Goal: Transaction & Acquisition: Purchase product/service

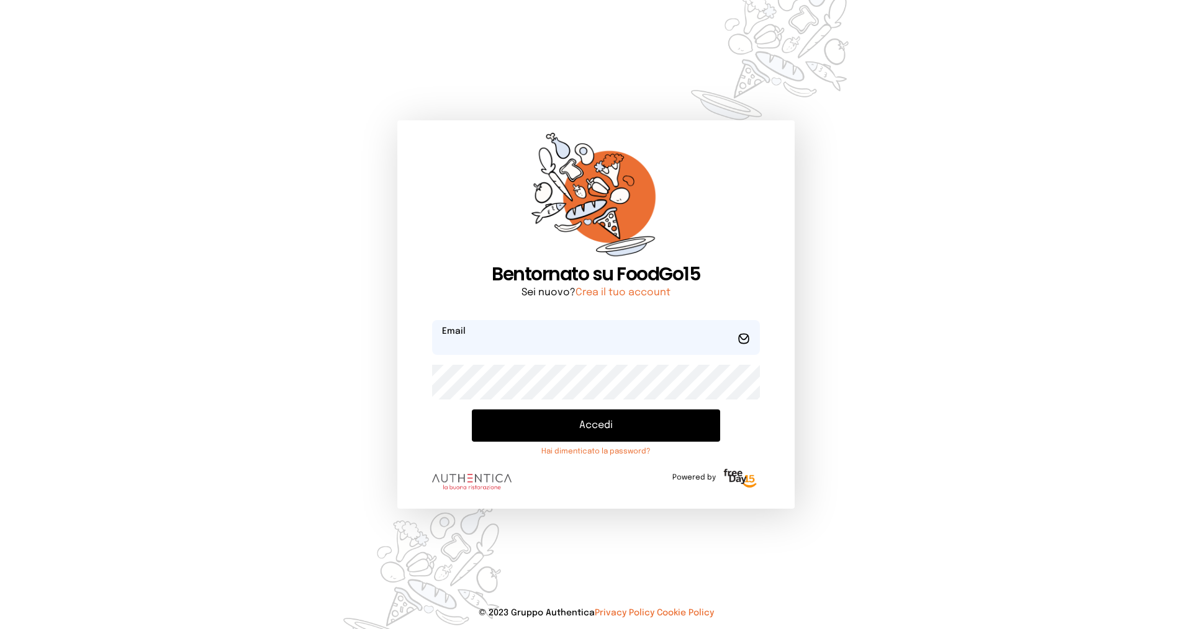
type input "**********"
click at [651, 424] on button "Accedi" at bounding box center [596, 426] width 248 height 32
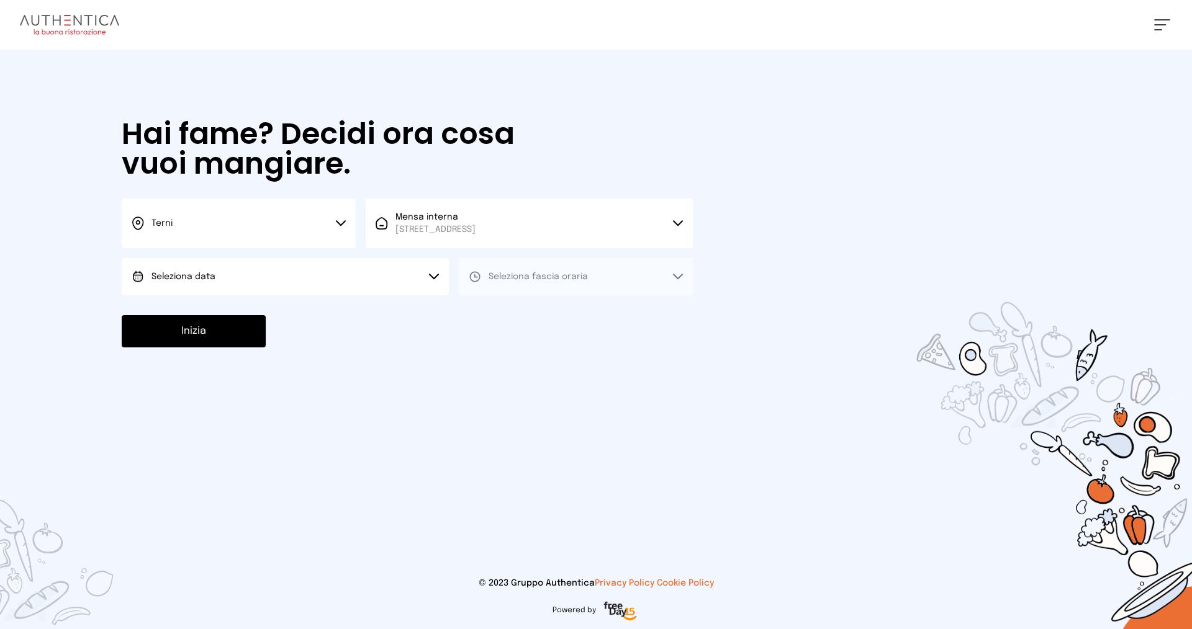
click at [415, 281] on button "Seleziona data" at bounding box center [285, 276] width 327 height 37
click at [378, 312] on li "[DATE], [DATE]" at bounding box center [285, 311] width 327 height 32
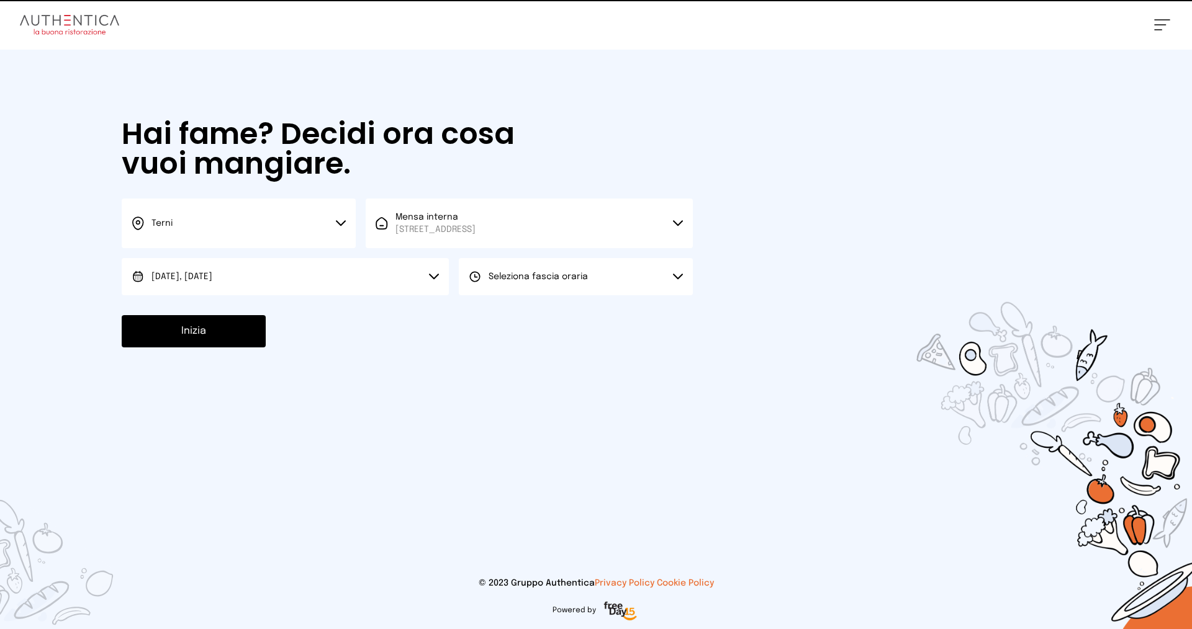
click at [564, 275] on span "Seleziona fascia oraria" at bounding box center [537, 276] width 99 height 9
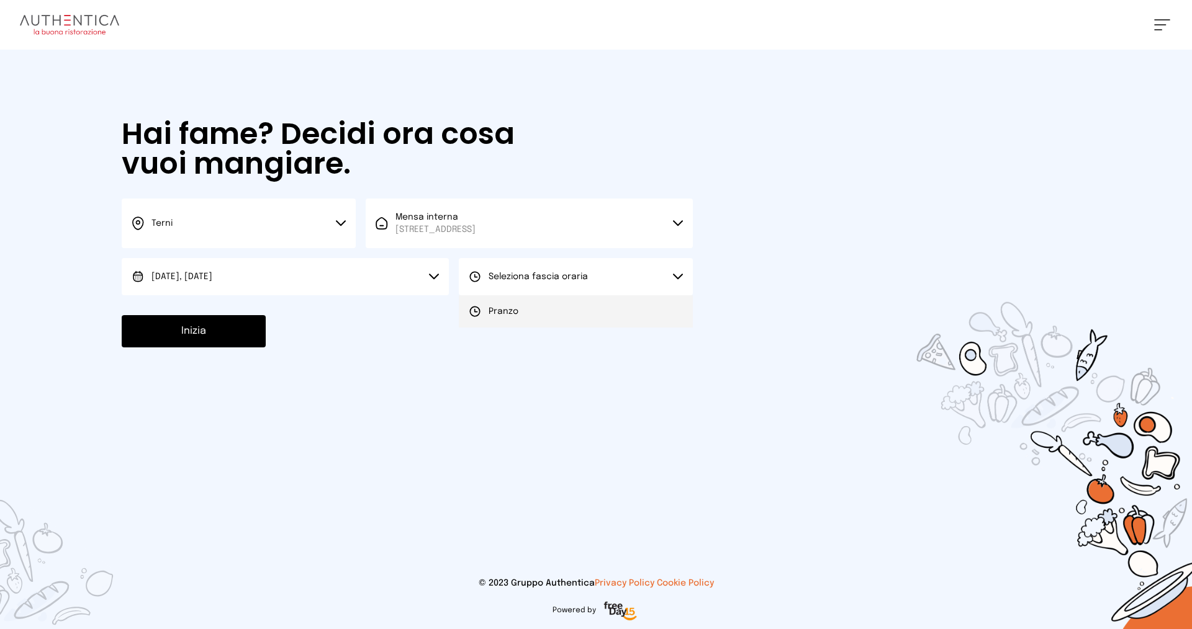
click at [580, 308] on li "Pranzo" at bounding box center [576, 311] width 234 height 32
click at [226, 340] on button "Inizia" at bounding box center [194, 331] width 144 height 32
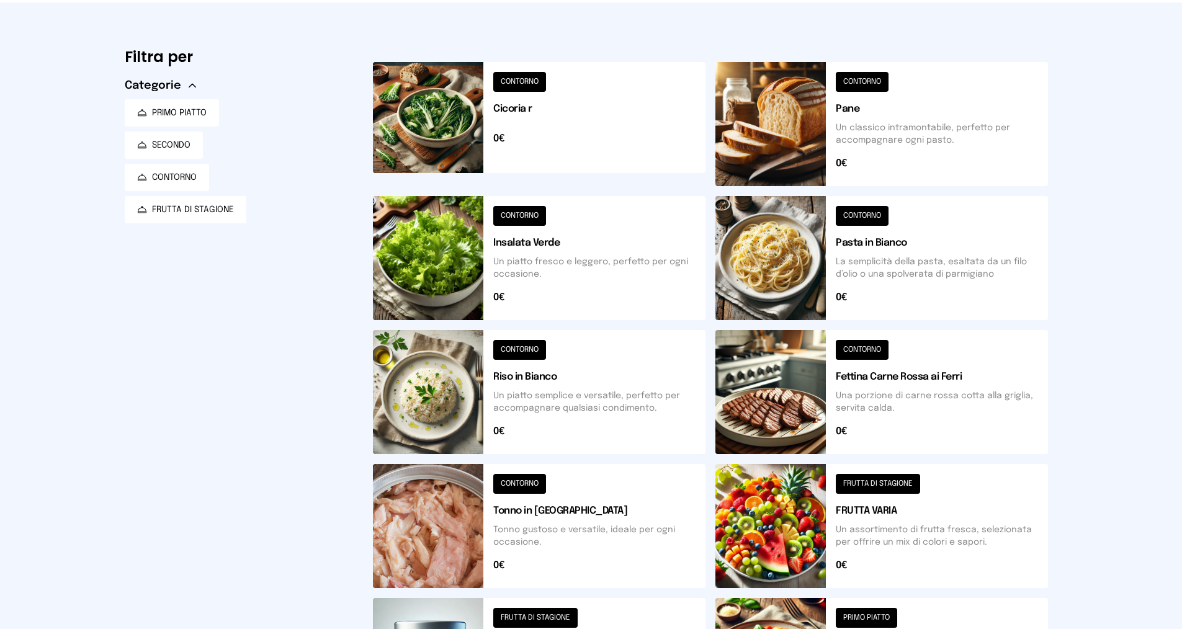
scroll to position [248, 0]
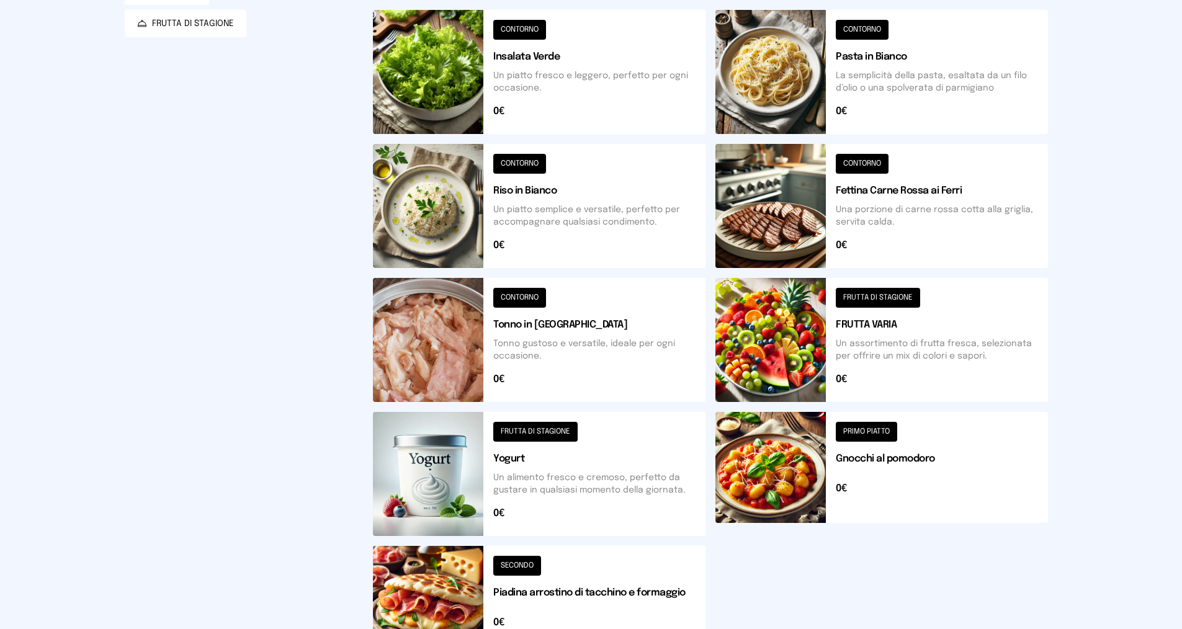
click at [850, 450] on button at bounding box center [882, 474] width 333 height 124
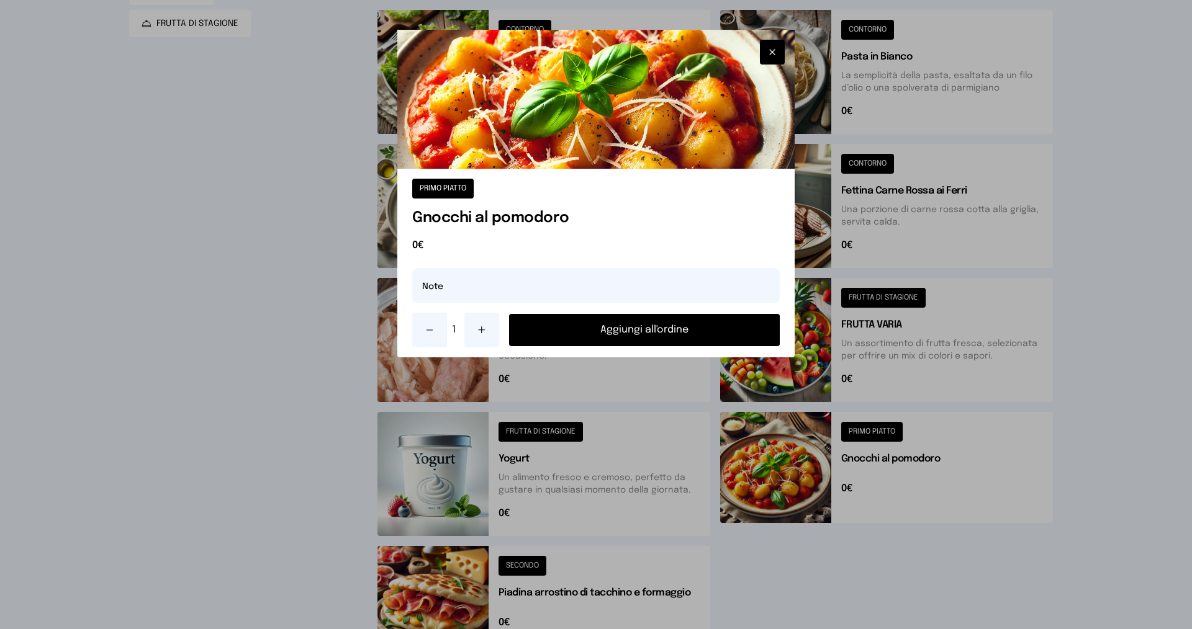
click at [662, 340] on button "Aggiungi all'ordine" at bounding box center [644, 330] width 271 height 32
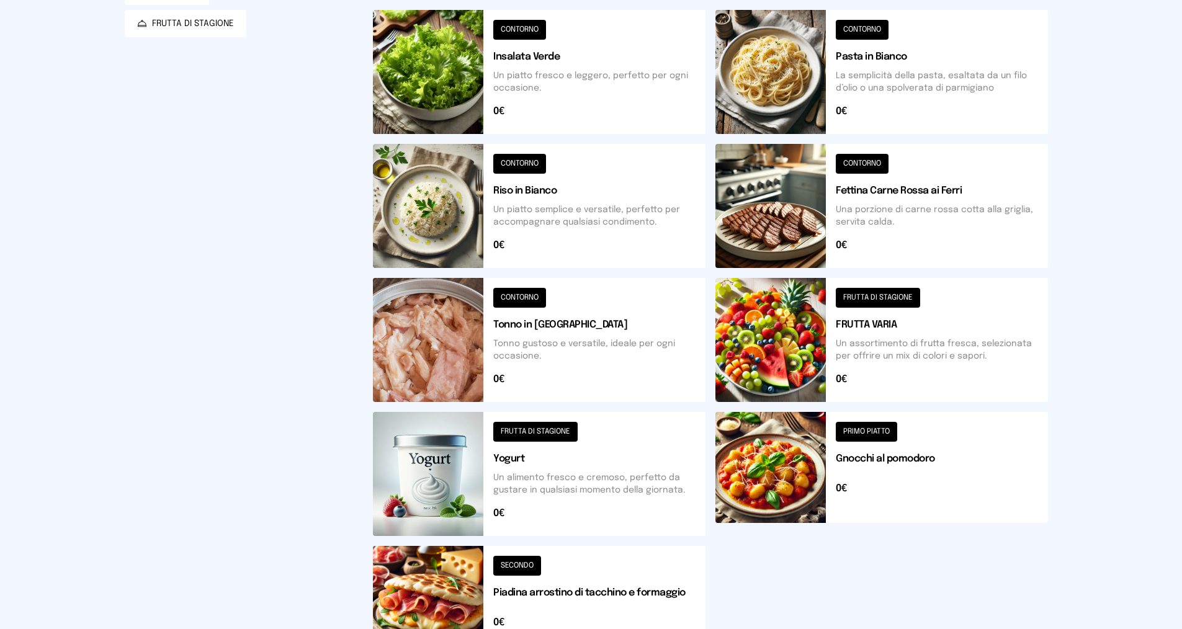
click at [904, 353] on button at bounding box center [882, 340] width 333 height 124
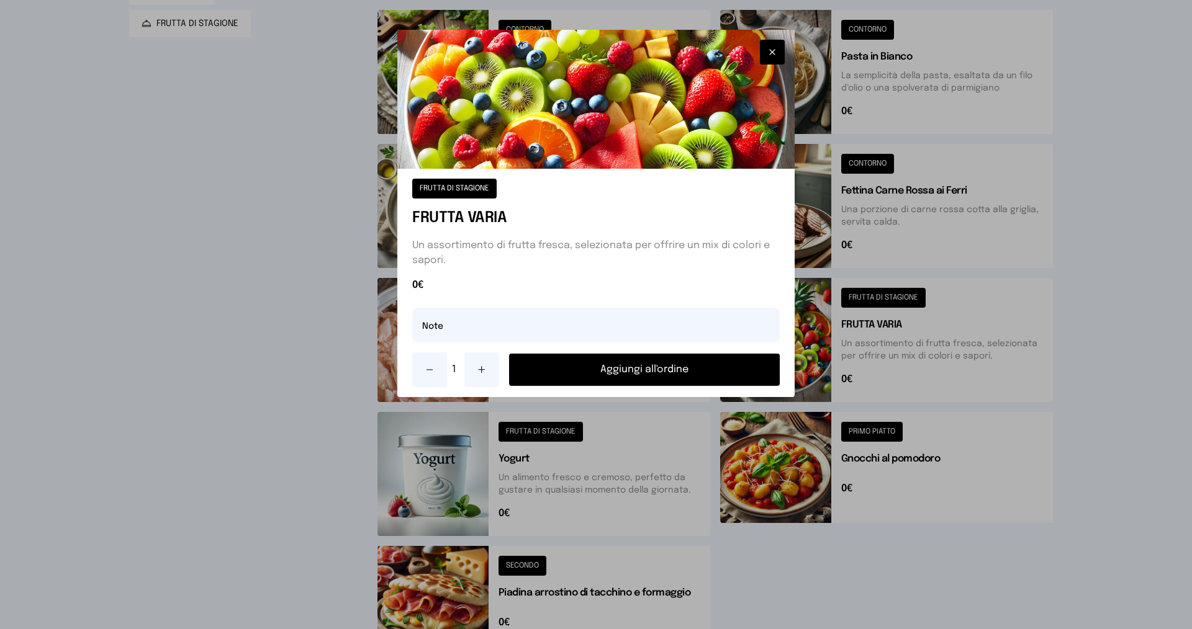
click at [472, 362] on button at bounding box center [481, 370] width 35 height 35
click at [569, 365] on button "Aggiungi all'ordine" at bounding box center [644, 370] width 271 height 32
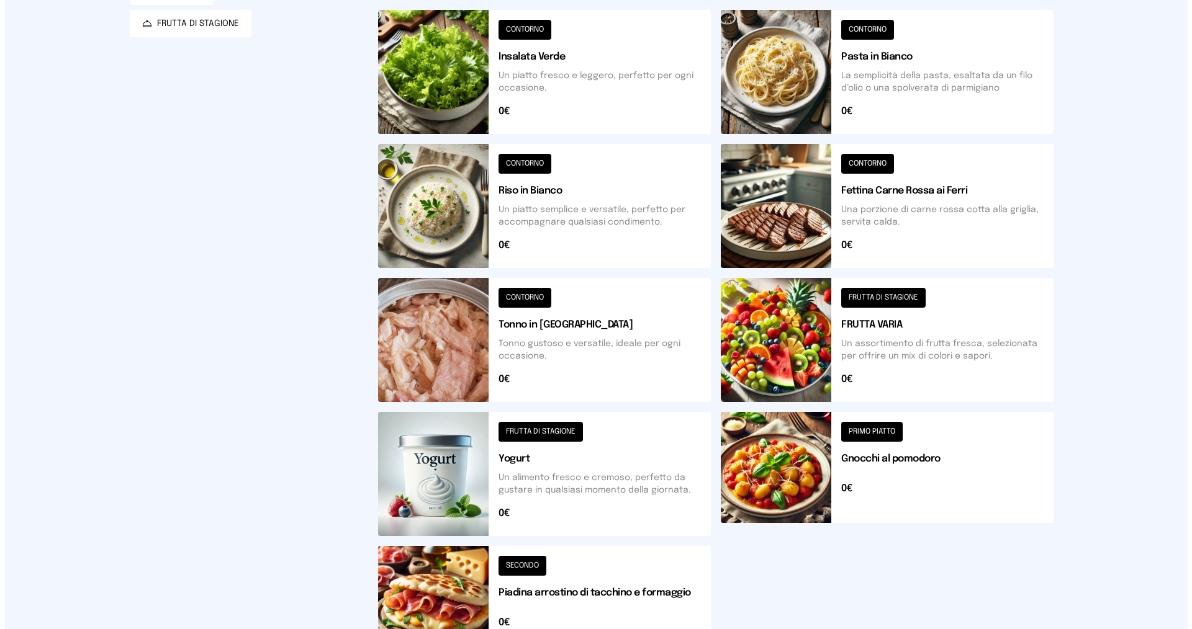
scroll to position [0, 0]
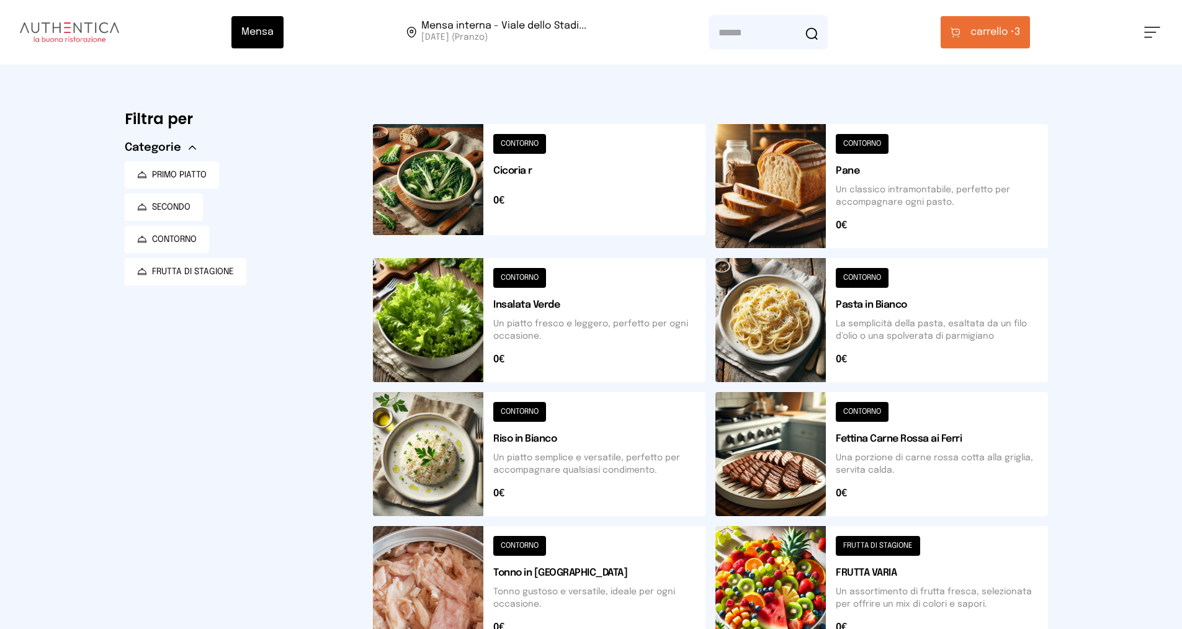
click at [993, 29] on span "carrello •" at bounding box center [993, 32] width 44 height 15
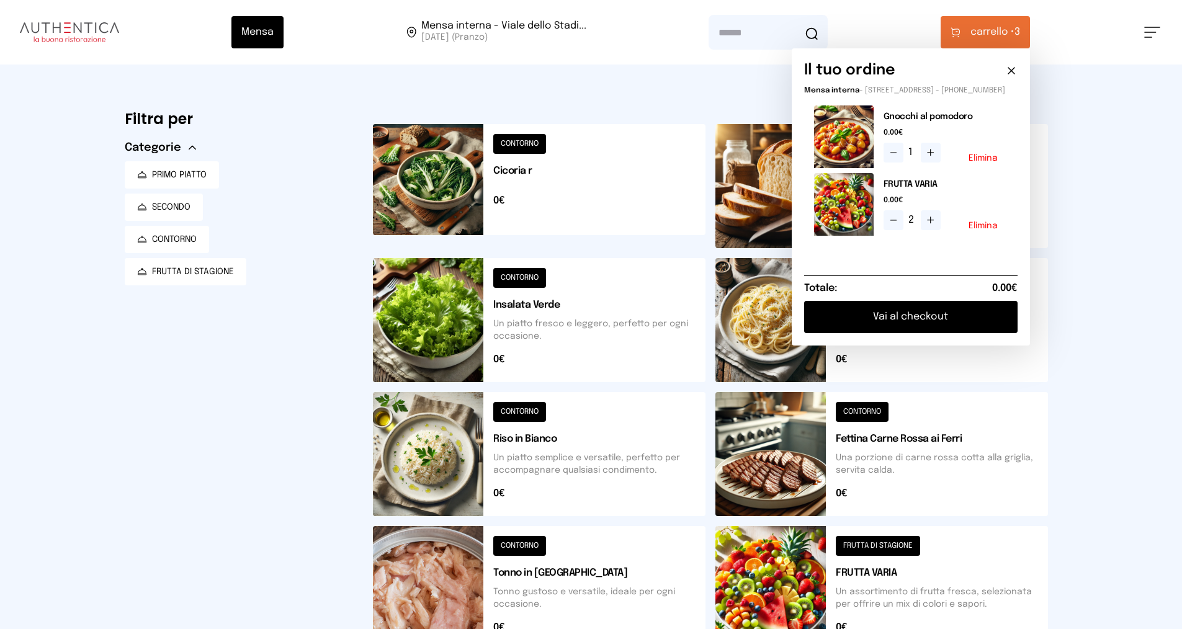
click at [906, 319] on button "Vai al checkout" at bounding box center [911, 317] width 214 height 32
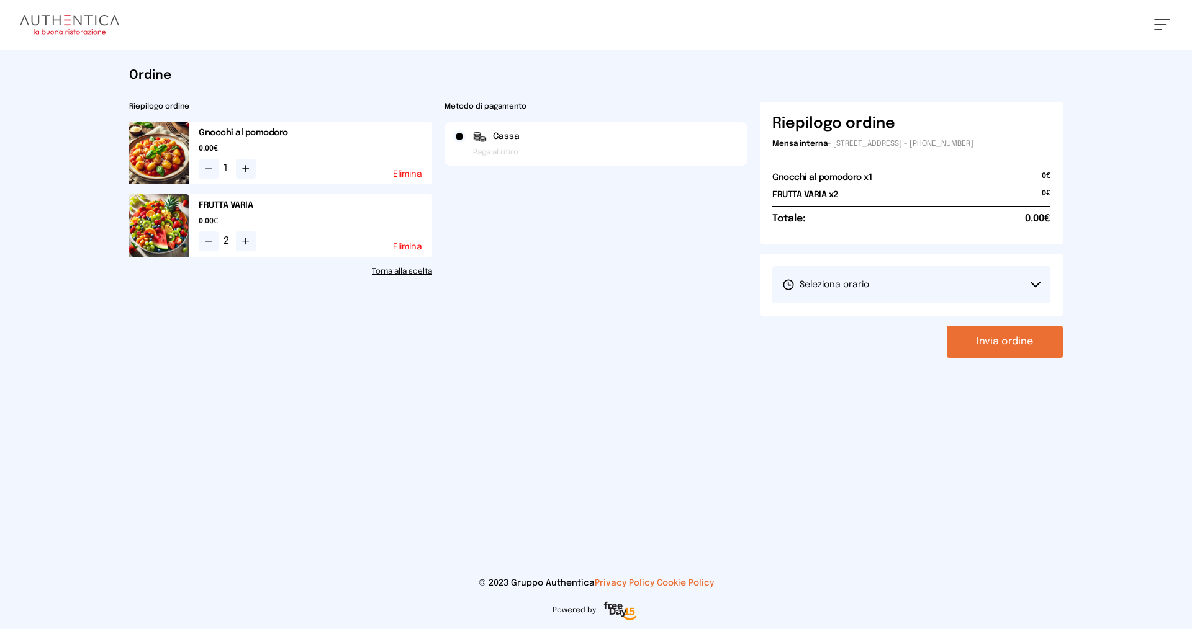
click at [886, 290] on button "Seleziona orario" at bounding box center [911, 284] width 278 height 37
click at [909, 317] on li "1° Turno (13:00 - 15:00)" at bounding box center [911, 320] width 278 height 32
click at [973, 326] on button "Invia ordine" at bounding box center [1005, 342] width 116 height 32
